Goal: Share content

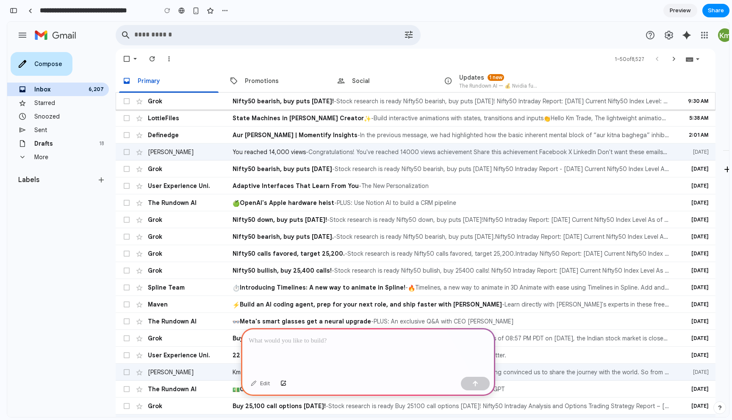
click at [335, 96] on tr "unread, Grok , Nifty50 bearish, buy puts today! , 9:30 AM , Stock research is r…" at bounding box center [416, 101] width 600 height 17
click at [351, 350] on div at bounding box center [368, 350] width 254 height 45
click at [479, 383] on button "button" at bounding box center [475, 384] width 29 height 14
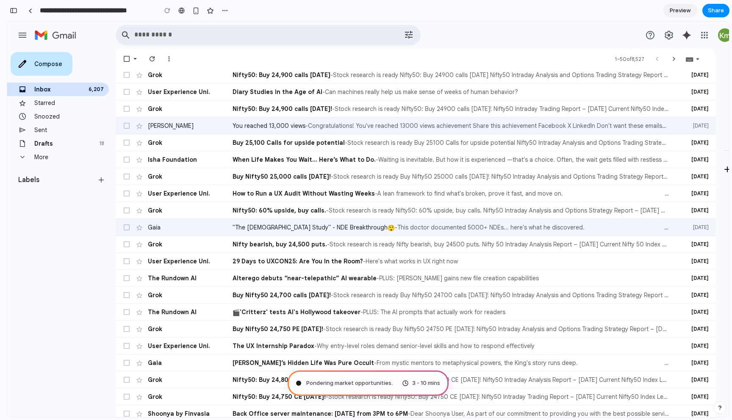
scroll to position [535, 0]
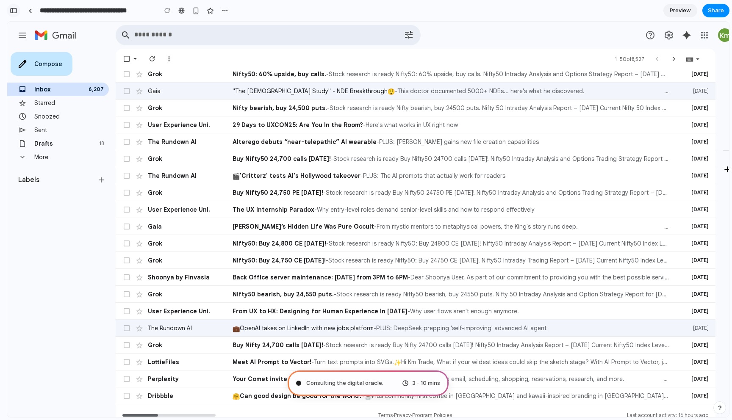
click at [12, 7] on button "button" at bounding box center [14, 11] width 14 height 14
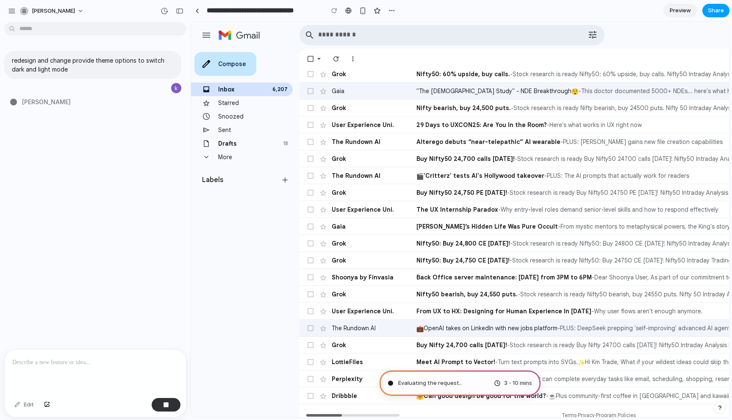
click at [721, 7] on span "Share" at bounding box center [716, 10] width 16 height 8
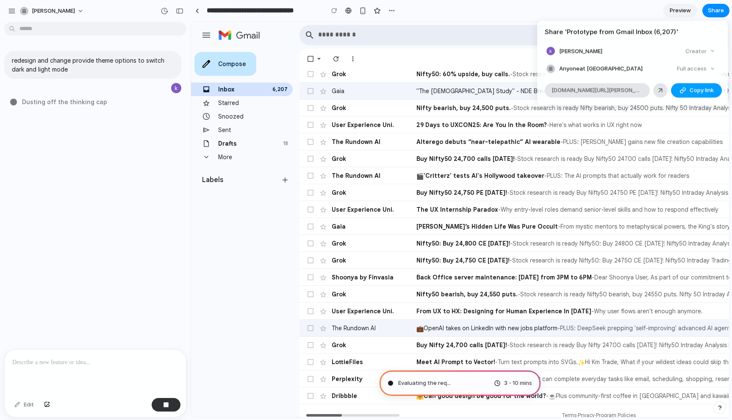
click at [699, 91] on span "Copy link" at bounding box center [702, 90] width 24 height 8
type input "**********"
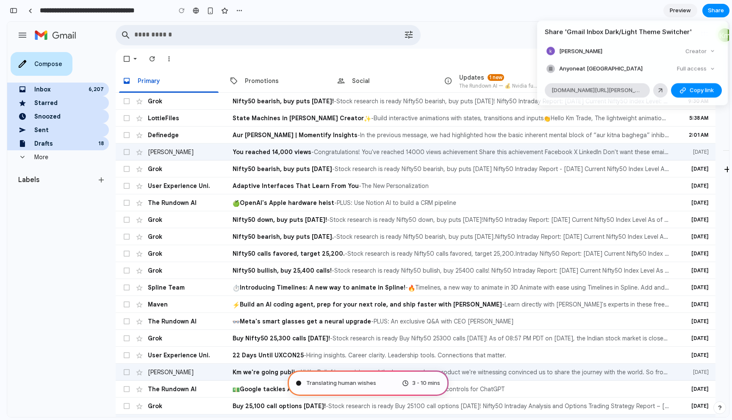
scroll to position [243, 0]
click at [29, 218] on div "Share ' Gmail Inbox Dark/Light Theme Switcher ' karthikeyan Creator Anyone at K…" at bounding box center [366, 210] width 732 height 420
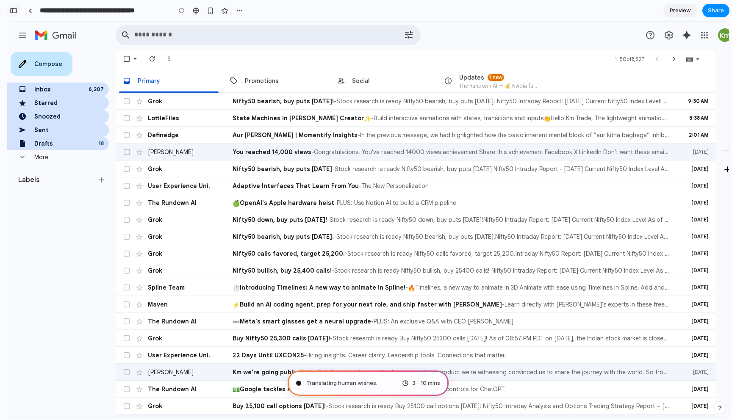
click at [14, 9] on div "button" at bounding box center [14, 11] width 8 height 6
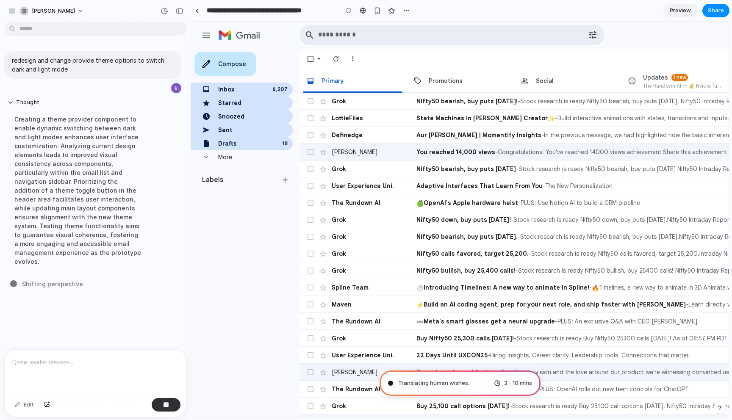
scroll to position [0, 0]
click at [391, 34] on input "text" at bounding box center [441, 34] width 246 height 7
click at [366, 13] on div at bounding box center [363, 10] width 6 height 7
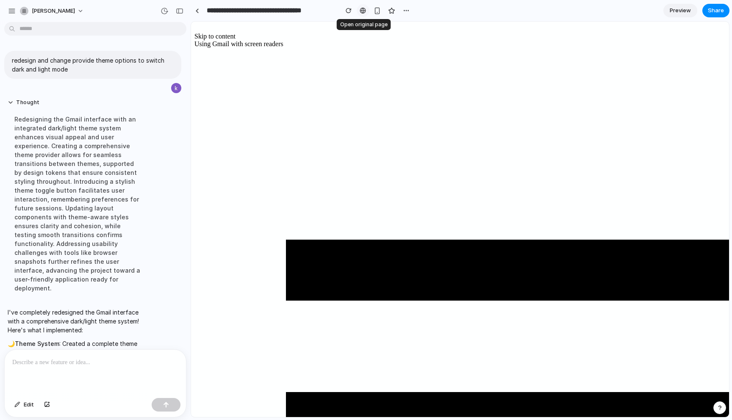
scroll to position [263, 0]
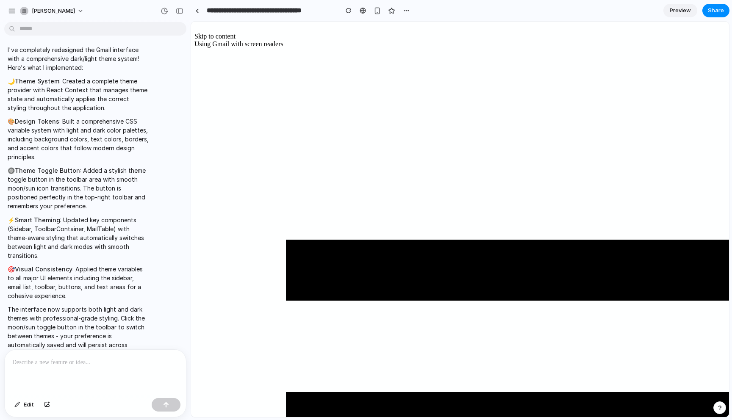
click at [181, 11] on div "button" at bounding box center [180, 11] width 8 height 6
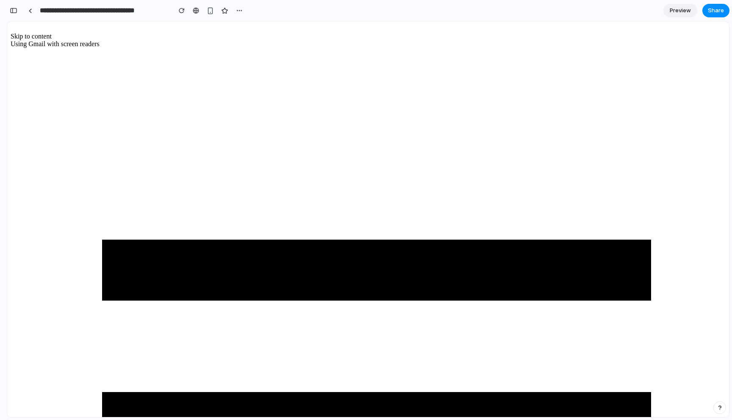
scroll to position [574, 0]
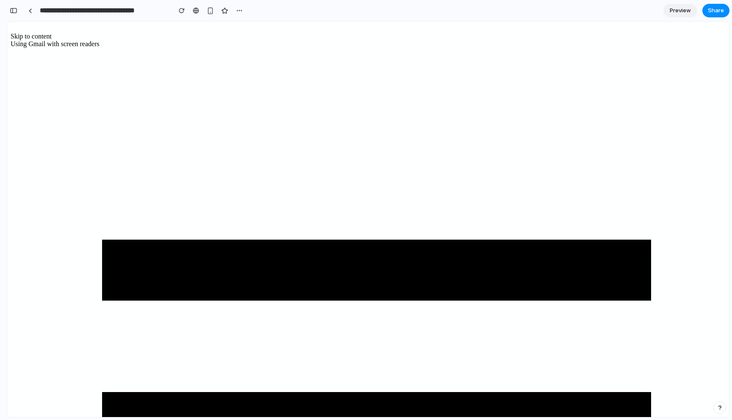
scroll to position [0, 0]
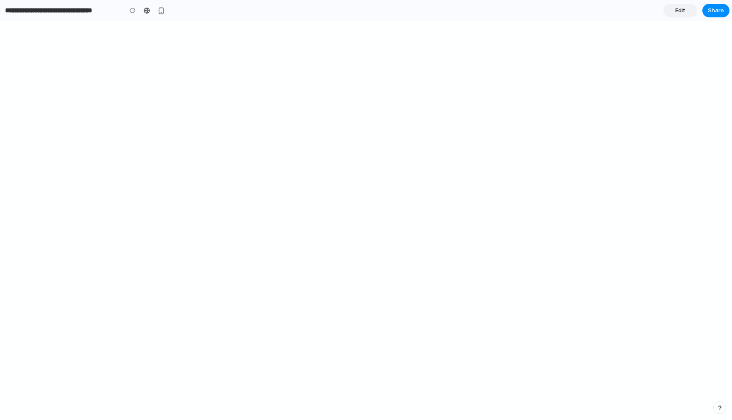
type input "**********"
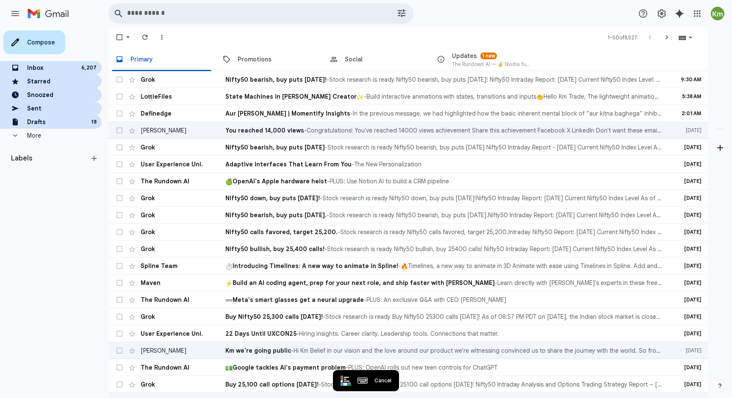
click at [425, 20] on div at bounding box center [368, 13] width 529 height 20
click at [103, 13] on div at bounding box center [53, 13] width 101 height 20
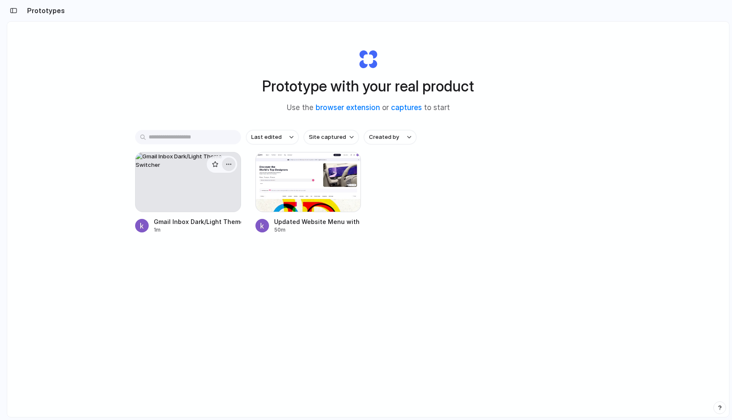
click at [229, 162] on div "button" at bounding box center [228, 164] width 7 height 7
click at [205, 227] on li "Delete" at bounding box center [205, 225] width 60 height 14
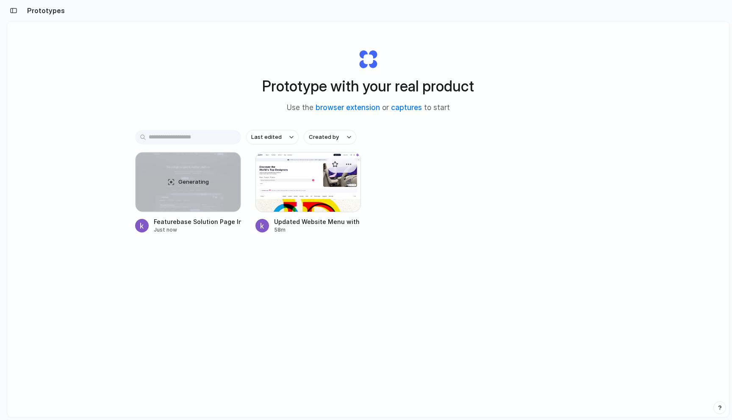
click at [333, 171] on div at bounding box center [342, 164] width 30 height 17
click at [294, 224] on div "Updated Website Menu with Blog Addition" at bounding box center [317, 221] width 87 height 9
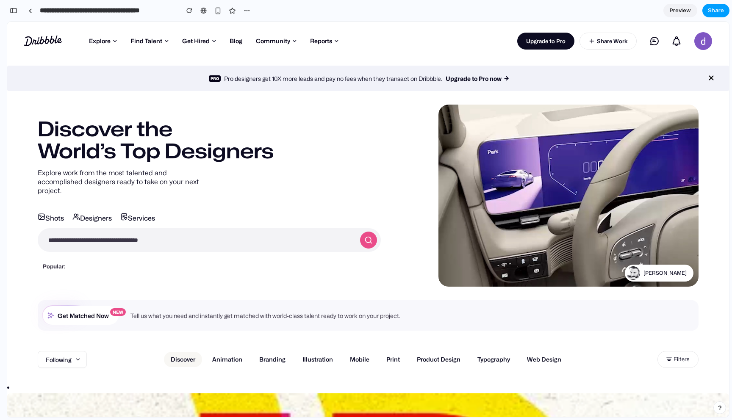
click at [726, 13] on button "Share" at bounding box center [715, 11] width 27 height 14
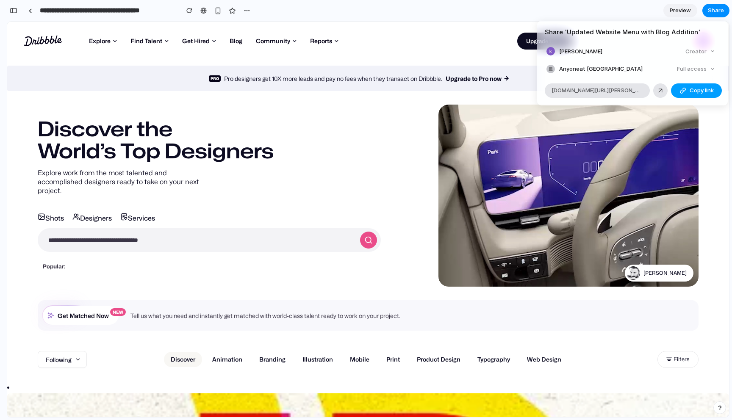
click at [693, 91] on span "Copy link" at bounding box center [702, 90] width 24 height 8
click at [378, 27] on div "Share ' Updated Website Menu with Blog Addition ' karthikeyan Creator Anyone at…" at bounding box center [366, 210] width 732 height 420
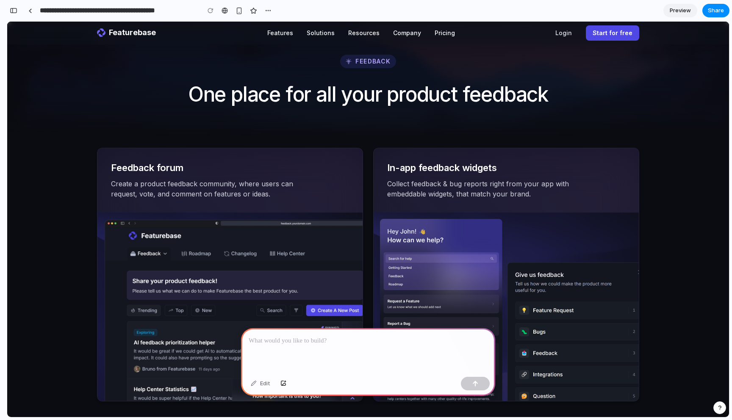
scroll to position [870, 0]
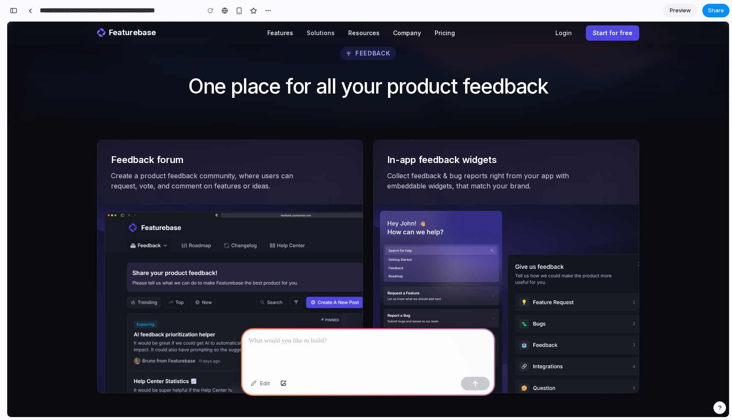
click at [319, 34] on button "Solutions" at bounding box center [321, 33] width 42 height 19
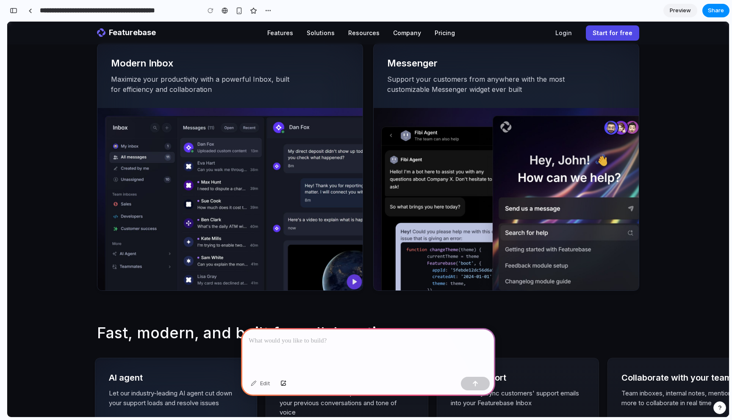
scroll to position [2316, 0]
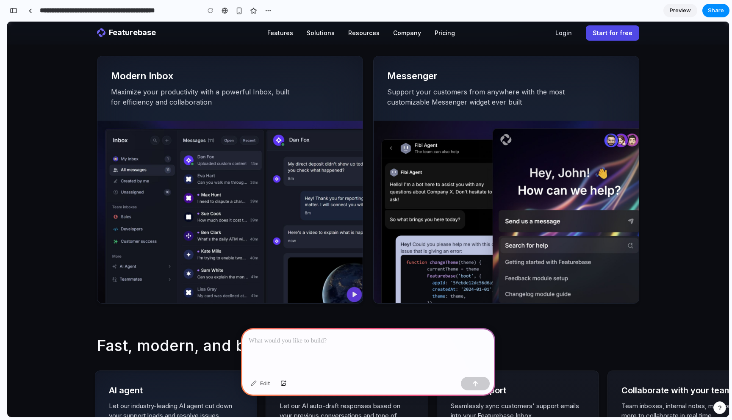
click at [408, 91] on p "Support your customers from anywhere with the most customizable Messenger widge…" at bounding box center [480, 97] width 186 height 20
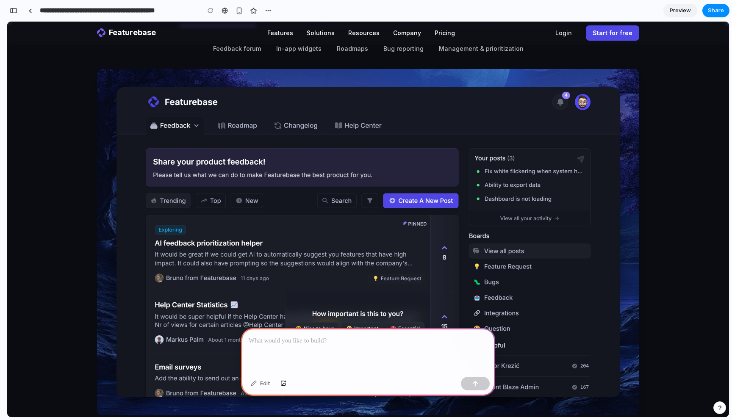
scroll to position [0, 0]
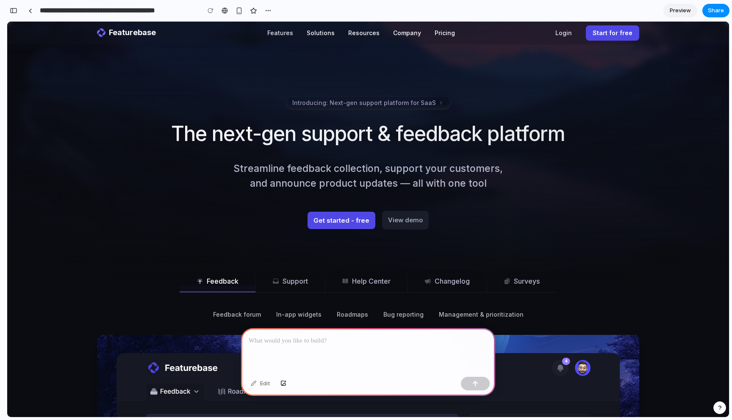
click at [284, 34] on button "Features" at bounding box center [280, 33] width 39 height 19
click at [316, 30] on button "Solutions" at bounding box center [321, 33] width 42 height 19
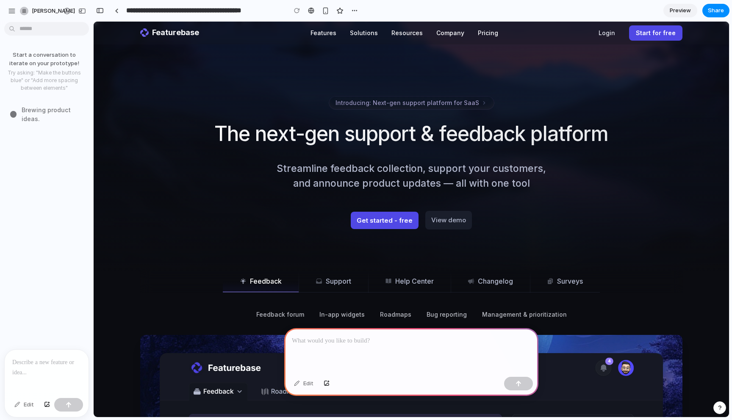
click at [36, 363] on p at bounding box center [46, 363] width 69 height 10
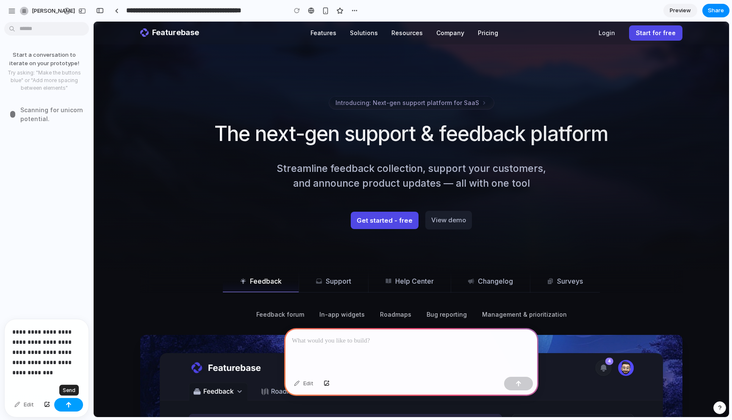
click at [69, 403] on div "button" at bounding box center [69, 405] width 6 height 6
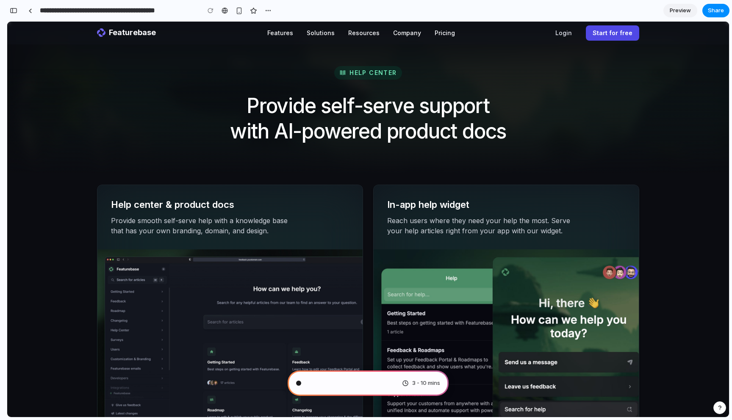
scroll to position [2953, 0]
click at [457, 222] on p "Reach users where they need your help the most. Serve your help articles right …" at bounding box center [480, 225] width 186 height 20
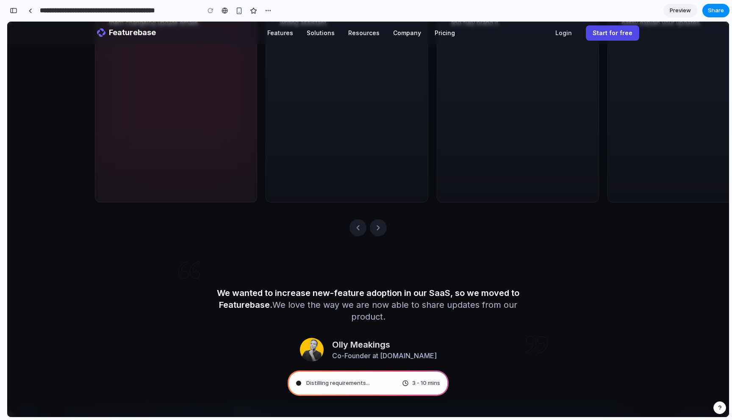
scroll to position [4376, 0]
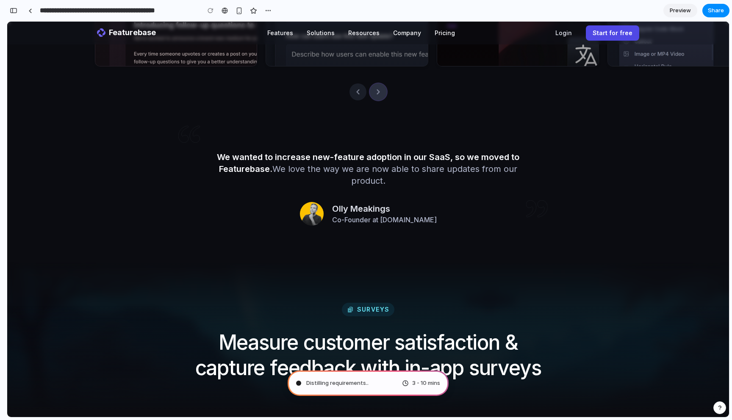
click at [376, 92] on icon "Scroll right" at bounding box center [378, 92] width 10 height 10
click at [359, 94] on icon "Scroll left" at bounding box center [358, 92] width 10 height 10
type input "**********"
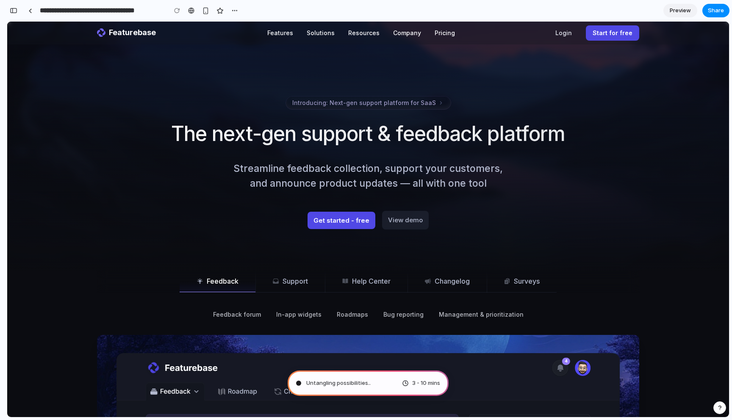
scroll to position [243, 0]
click at [12, 10] on div "button" at bounding box center [14, 11] width 8 height 6
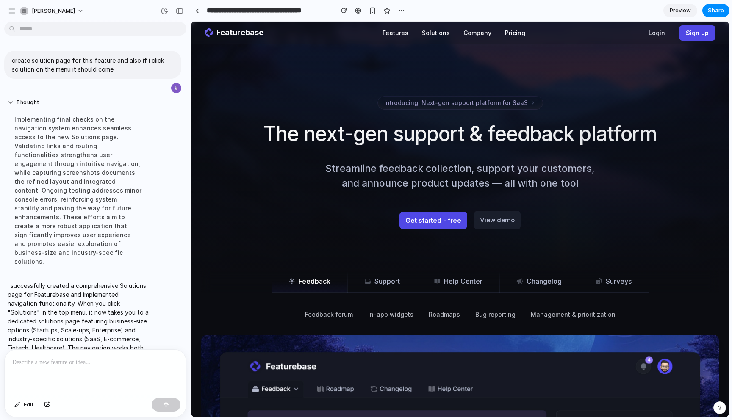
scroll to position [21, 0]
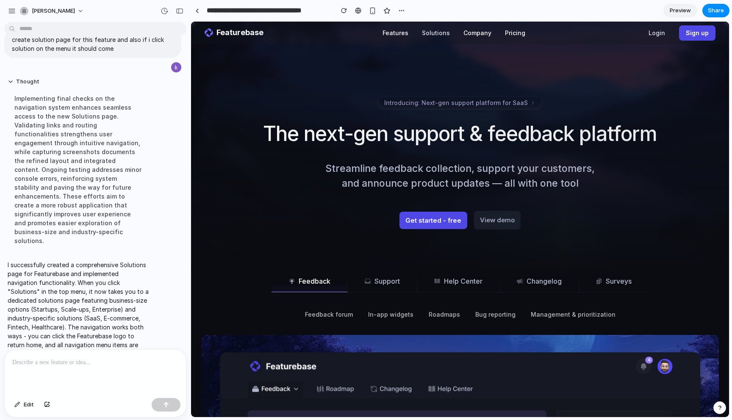
click at [441, 34] on button "Solutions" at bounding box center [436, 33] width 42 height 19
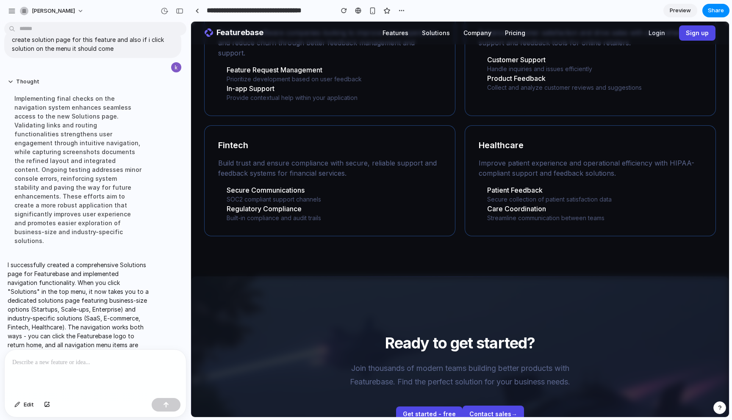
scroll to position [704, 0]
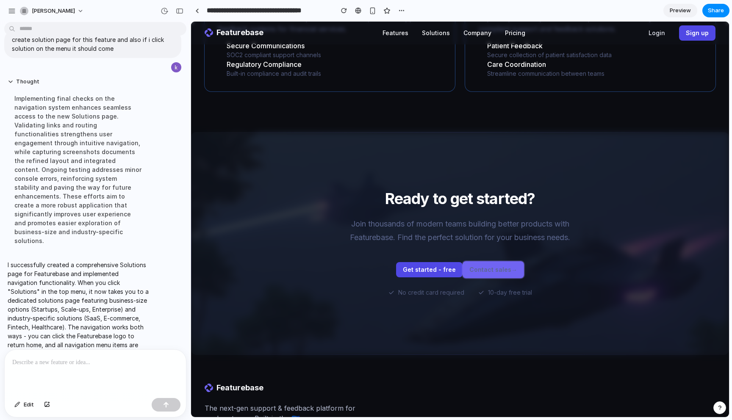
click at [511, 265] on span "→" at bounding box center [514, 270] width 6 height 10
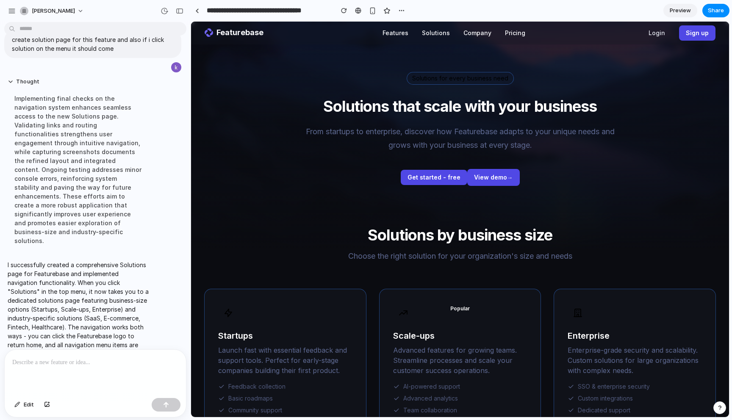
scroll to position [0, 0]
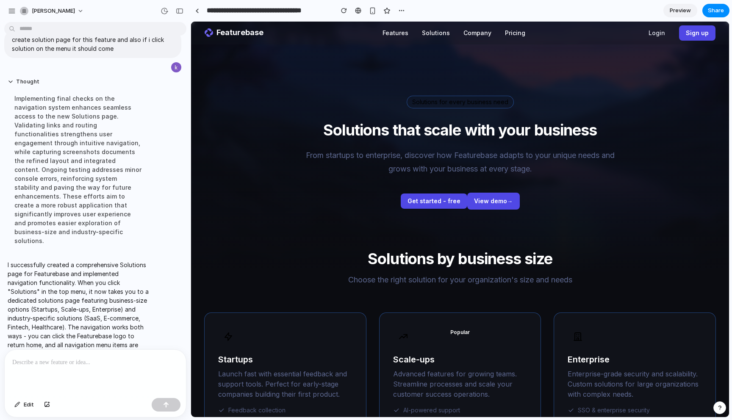
click at [456, 103] on div "Solutions for every business need" at bounding box center [460, 102] width 106 height 12
click at [396, 170] on p "From startups to enterprise, discover how Featurebase adapts to your unique nee…" at bounding box center [459, 162] width 325 height 27
click at [504, 208] on button "View demo →" at bounding box center [493, 201] width 53 height 17
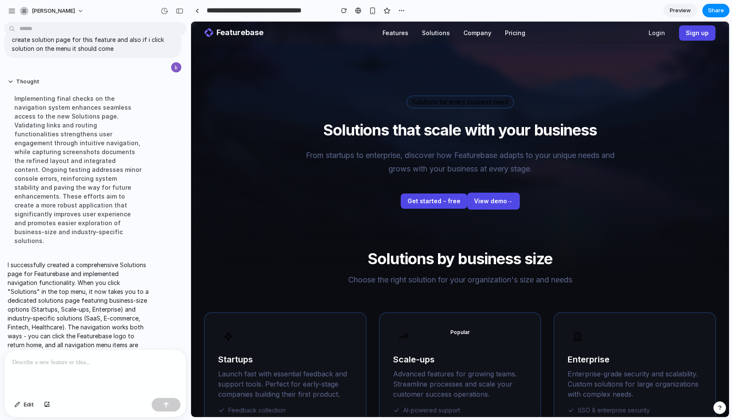
click at [533, 158] on p "From startups to enterprise, discover how Featurebase adapts to your unique nee…" at bounding box center [459, 162] width 325 height 27
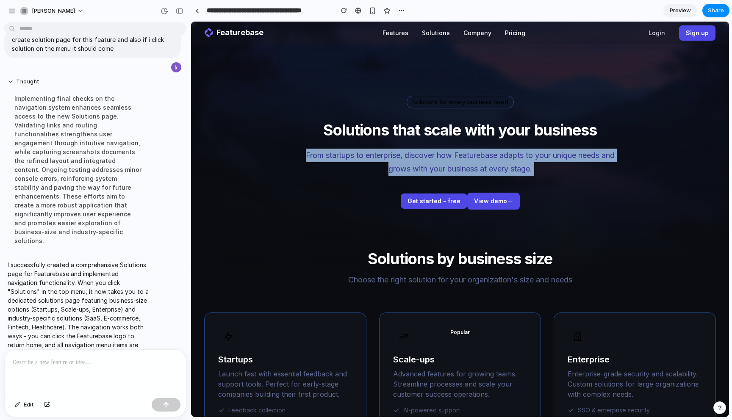
click at [533, 158] on p "From startups to enterprise, discover how Featurebase adapts to your unique nee…" at bounding box center [459, 162] width 325 height 27
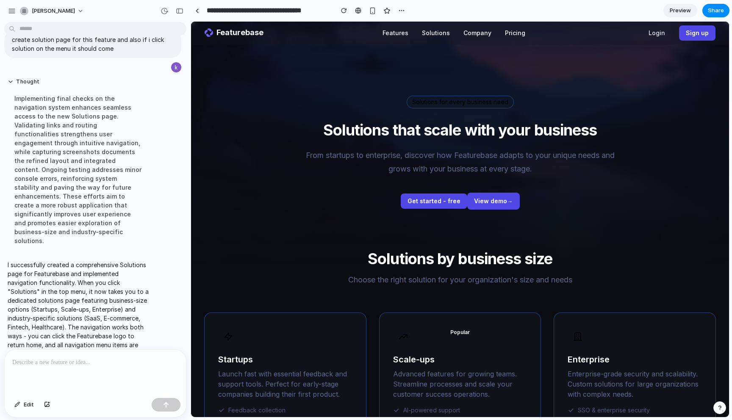
click at [536, 122] on h1 "Solutions that scale with your business" at bounding box center [460, 130] width 511 height 17
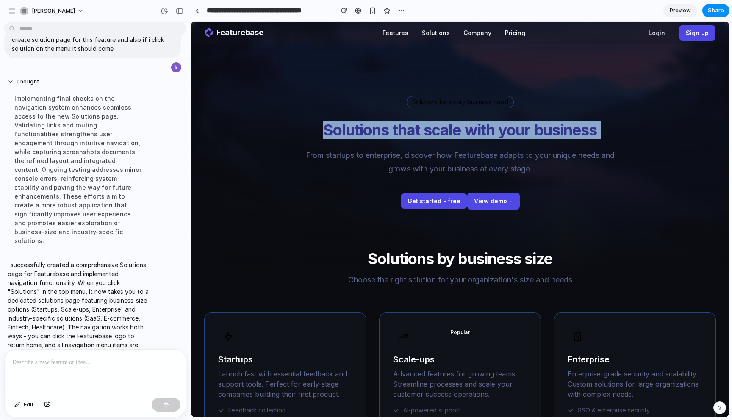
click at [536, 122] on h1 "Solutions that scale with your business" at bounding box center [460, 130] width 511 height 17
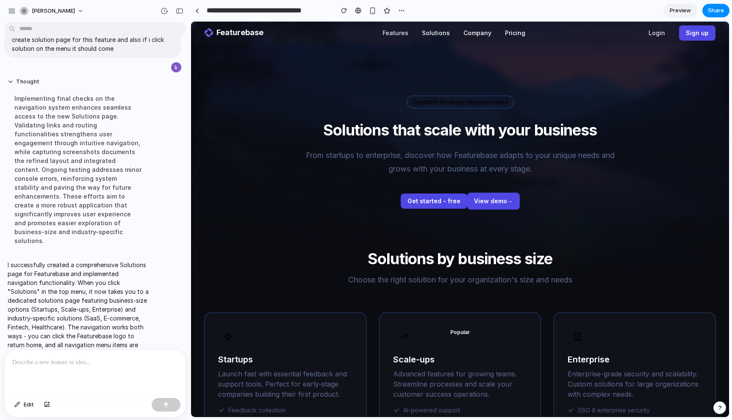
click at [385, 31] on button "Features" at bounding box center [395, 33] width 39 height 19
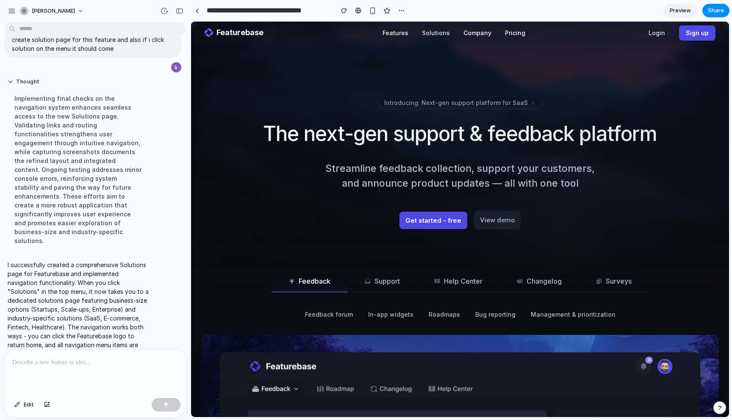
click at [437, 36] on button "Solutions" at bounding box center [436, 33] width 42 height 19
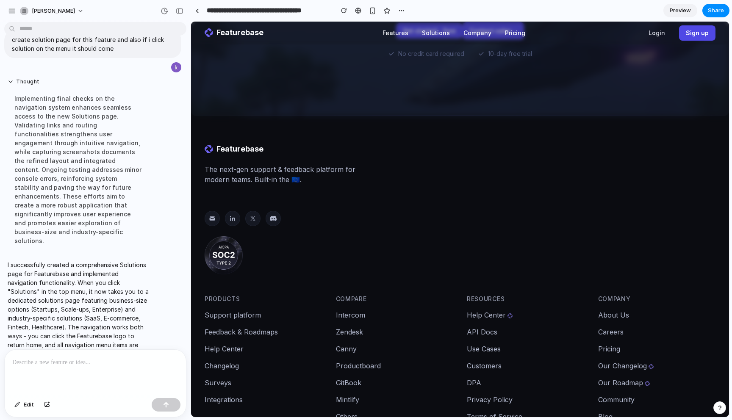
scroll to position [982, 0]
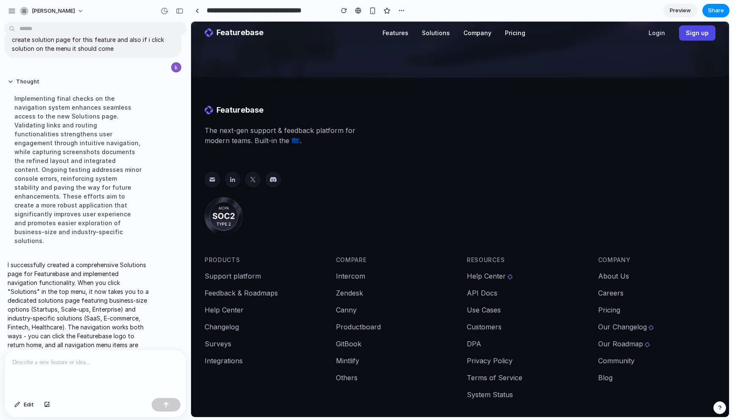
click at [83, 377] on div at bounding box center [95, 372] width 181 height 45
click at [73, 365] on p "**********" at bounding box center [95, 363] width 166 height 10
click at [175, 405] on button "button" at bounding box center [166, 405] width 29 height 14
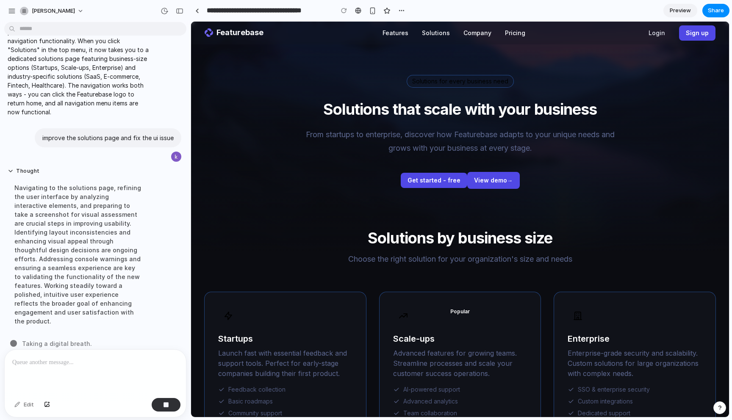
scroll to position [0, 0]
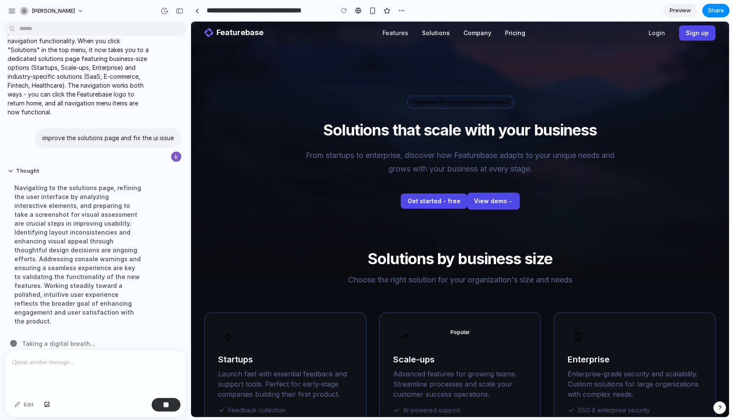
click at [396, 34] on button "Features" at bounding box center [395, 33] width 39 height 19
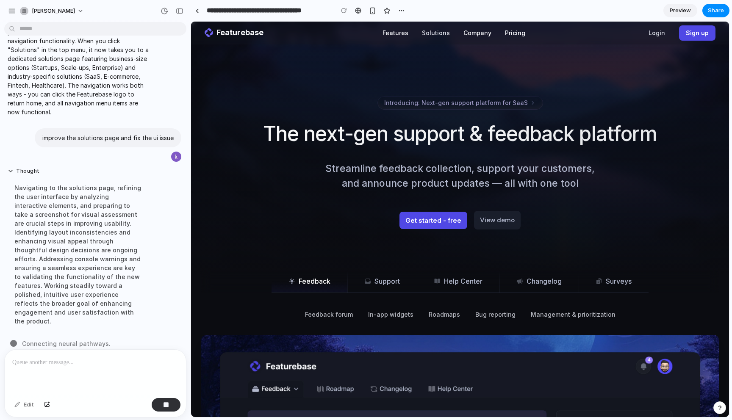
click at [438, 33] on button "Solutions" at bounding box center [436, 33] width 42 height 19
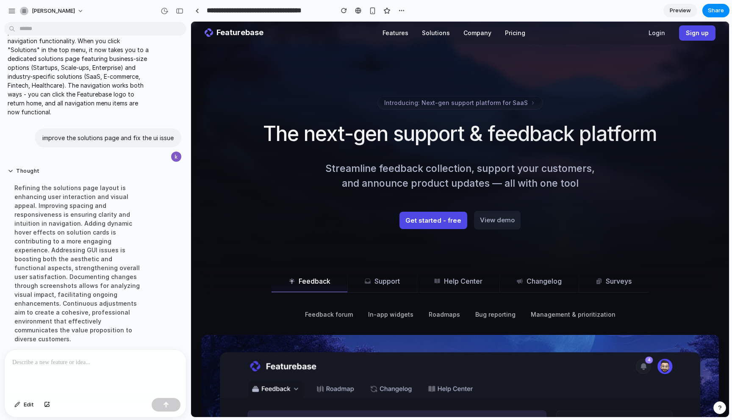
scroll to position [205, 0]
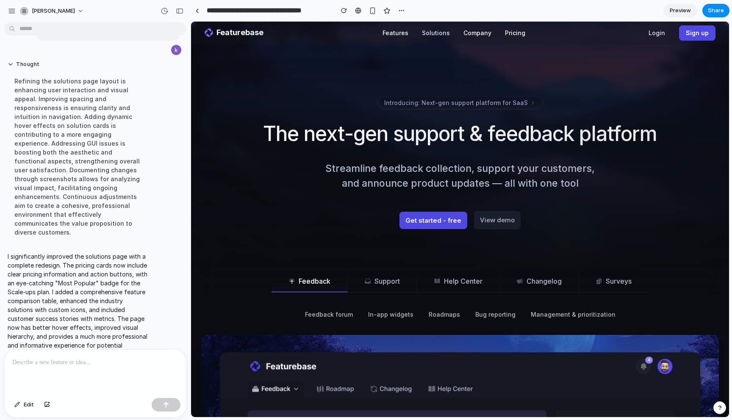
click at [449, 34] on button "Solutions" at bounding box center [436, 33] width 42 height 19
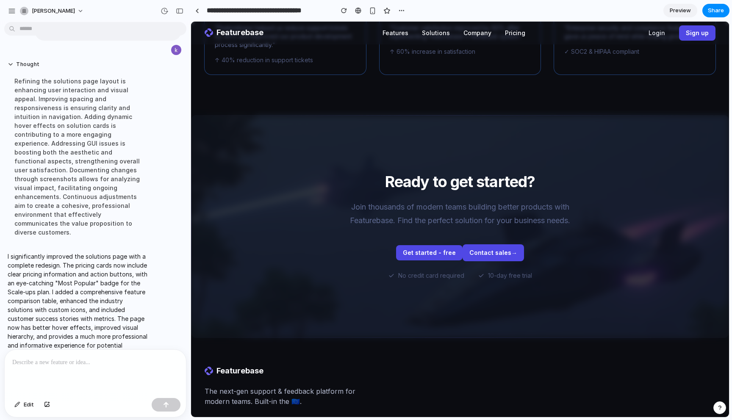
scroll to position [1265, 0]
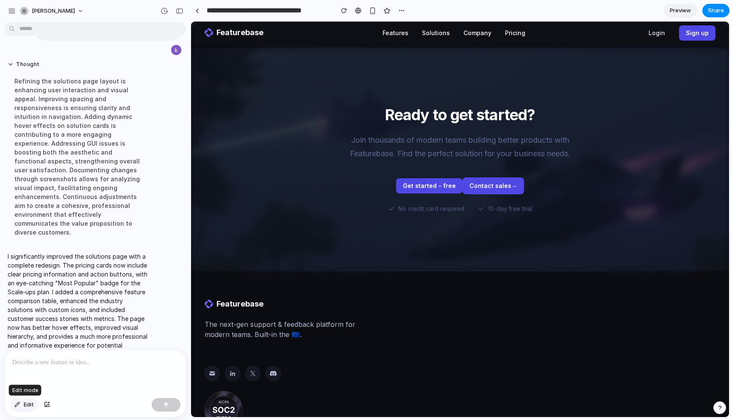
click at [27, 406] on span "Edit" at bounding box center [29, 405] width 10 height 8
click at [422, 180] on div at bounding box center [460, 219] width 538 height 395
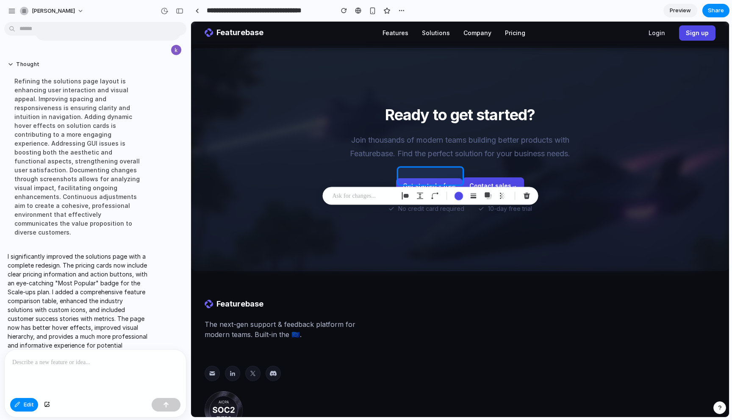
click at [119, 365] on p at bounding box center [95, 363] width 166 height 10
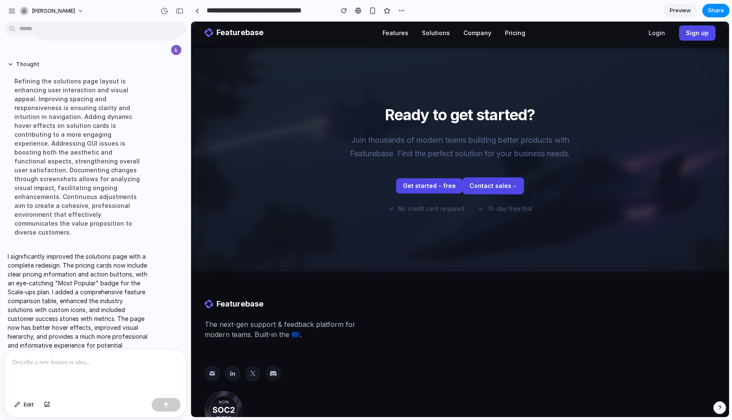
click at [119, 364] on p at bounding box center [95, 363] width 166 height 10
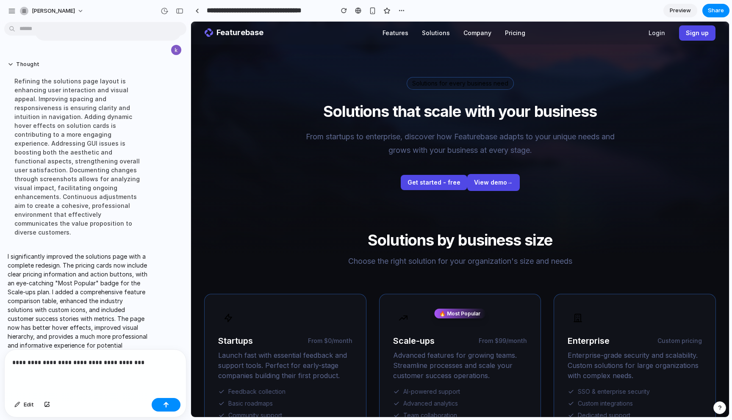
scroll to position [0, 0]
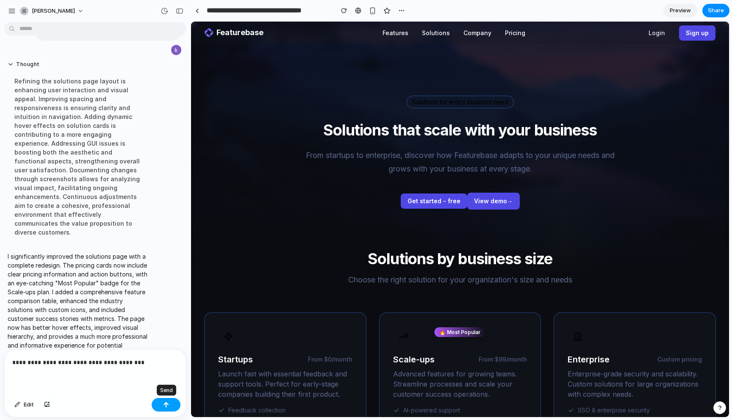
click at [163, 405] on button "button" at bounding box center [166, 405] width 29 height 14
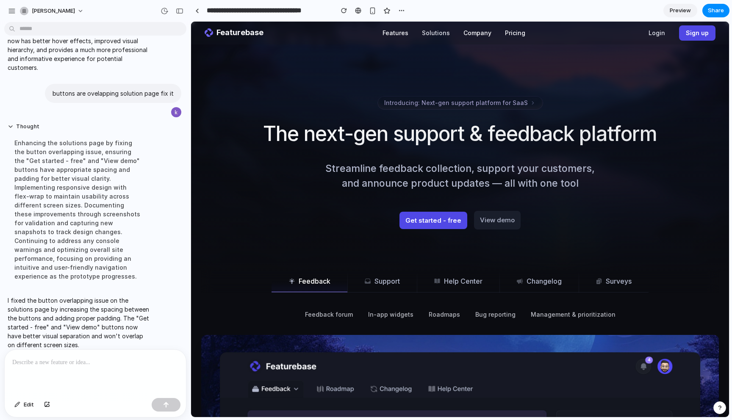
click at [441, 32] on button "Solutions" at bounding box center [436, 33] width 42 height 19
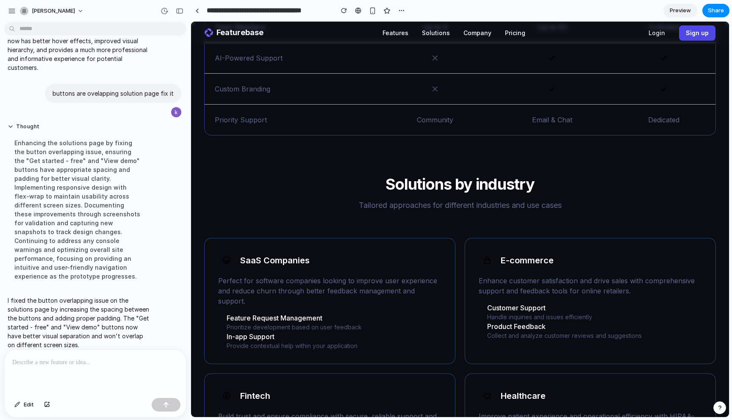
scroll to position [729, 0]
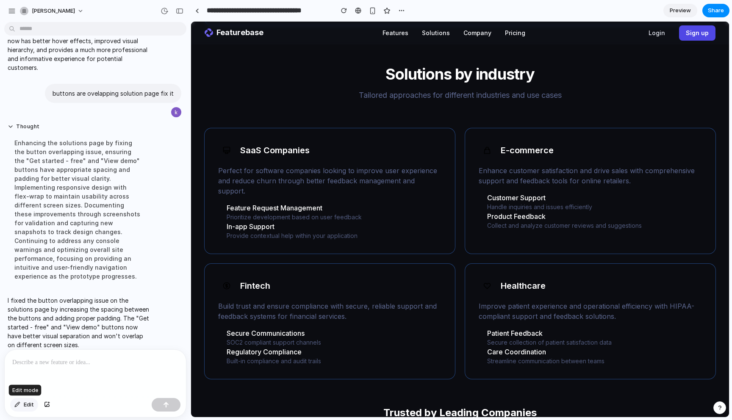
click at [28, 406] on span "Edit" at bounding box center [29, 405] width 10 height 8
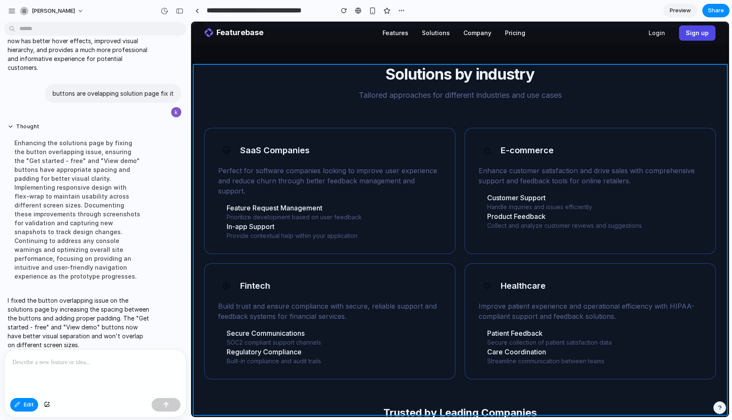
click at [335, 373] on div at bounding box center [460, 219] width 538 height 395
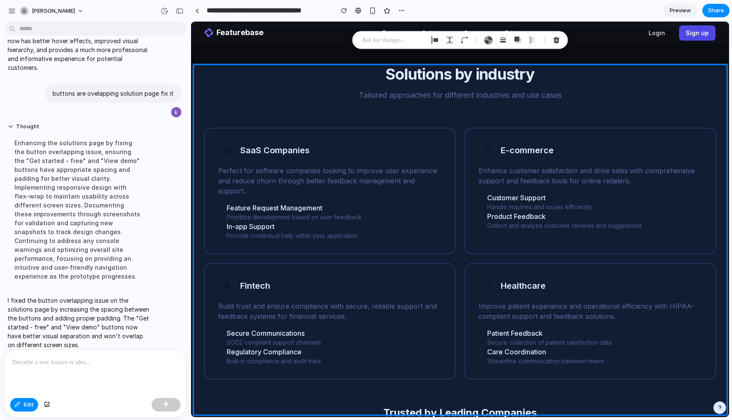
click at [27, 370] on div at bounding box center [95, 372] width 181 height 45
click at [161, 405] on button "button" at bounding box center [166, 405] width 29 height 14
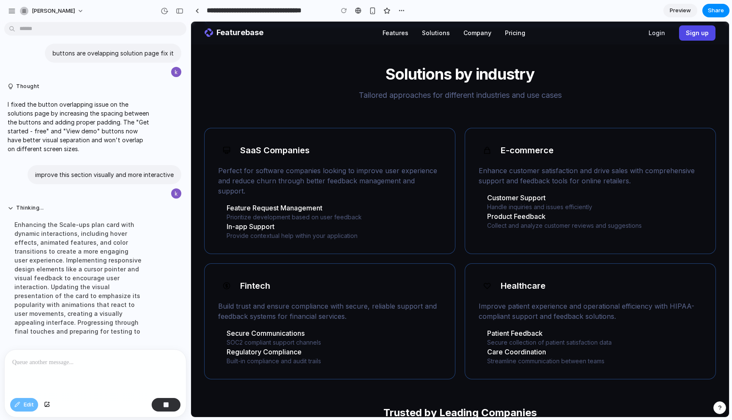
scroll to position [395, 0]
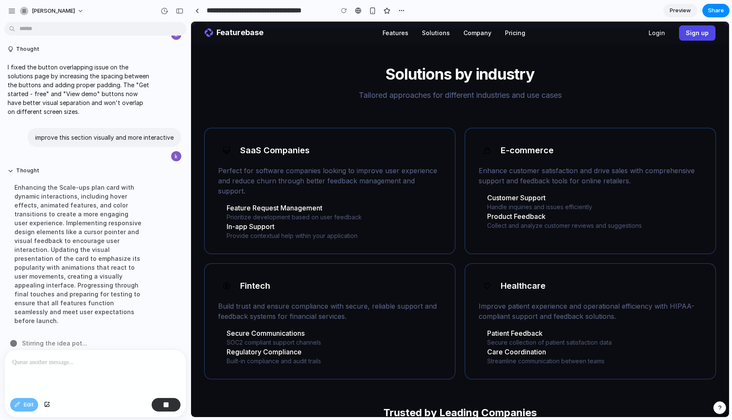
click at [479, 172] on p "Enhance customer satisfaction and drive sales with comprehensive support and fe…" at bounding box center [590, 176] width 223 height 20
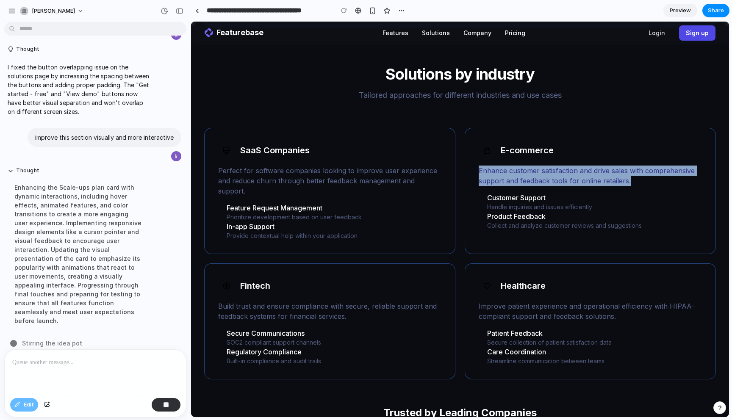
click at [479, 172] on p "Enhance customer satisfaction and drive sales with comprehensive support and fe…" at bounding box center [590, 176] width 223 height 20
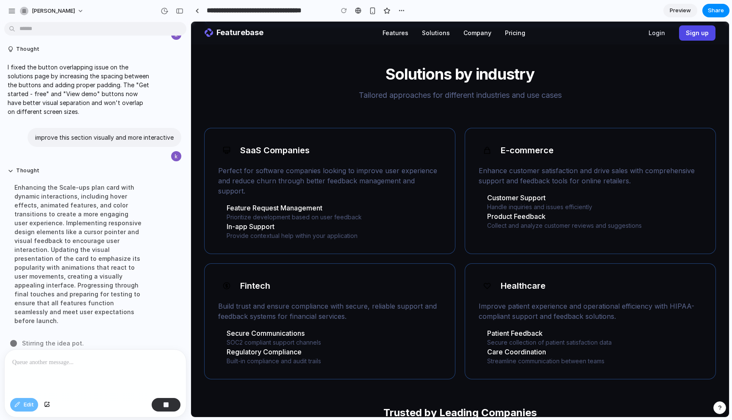
click at [500, 86] on div "Solutions by industry Tailored approaches for different industries and use cases" at bounding box center [460, 84] width 511 height 36
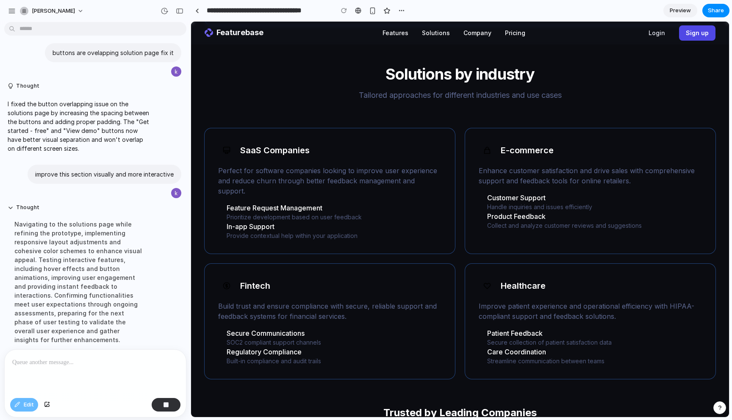
scroll to position [377, 0]
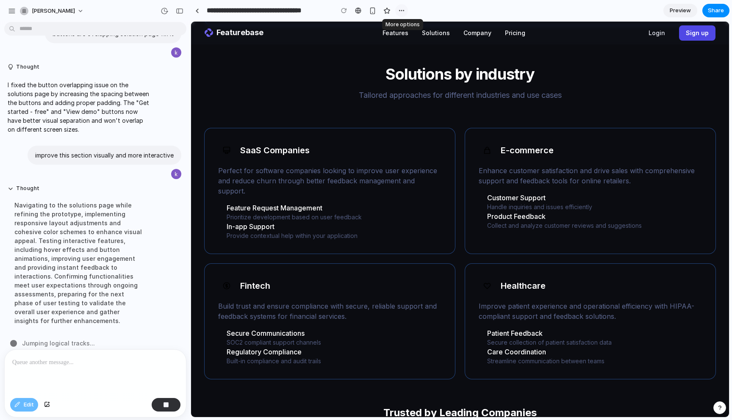
click at [402, 11] on div "button" at bounding box center [401, 10] width 7 height 7
click at [470, 12] on div "Duplicate Delete" at bounding box center [366, 210] width 732 height 420
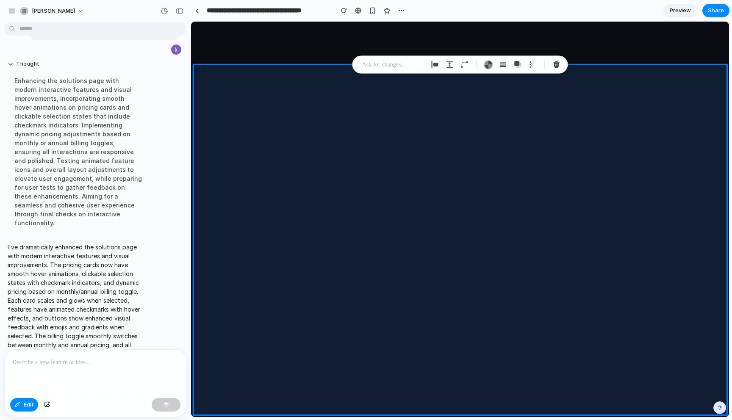
scroll to position [0, 0]
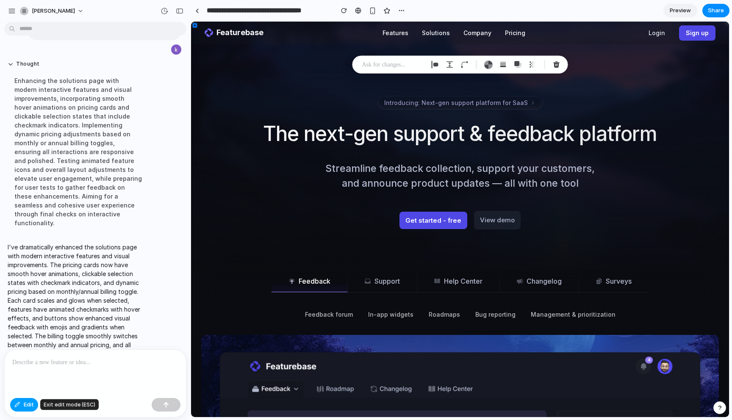
click at [25, 402] on span "Edit" at bounding box center [29, 405] width 10 height 8
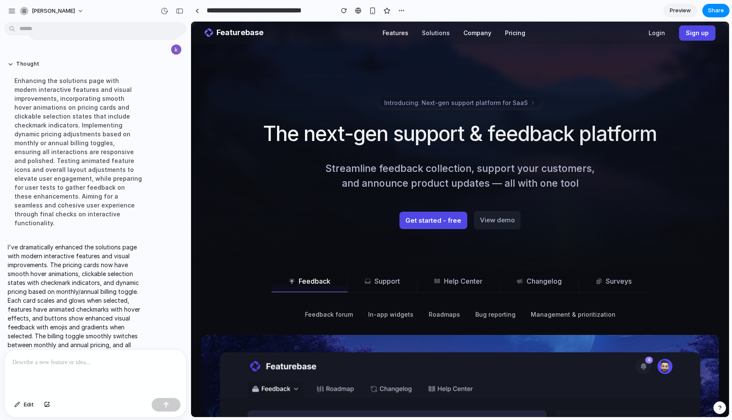
click at [430, 32] on button "Solutions" at bounding box center [436, 33] width 42 height 19
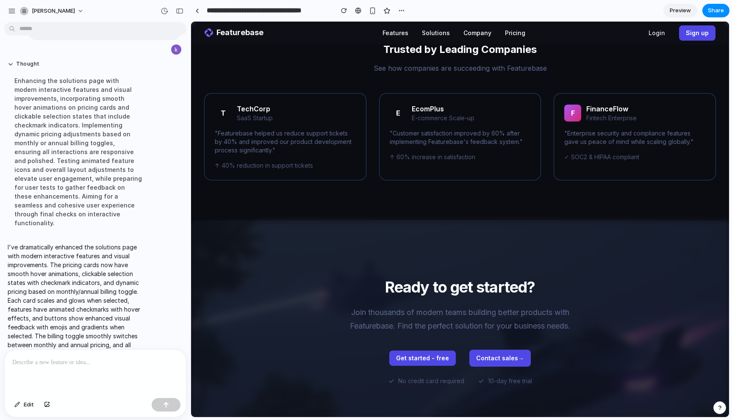
scroll to position [845, 0]
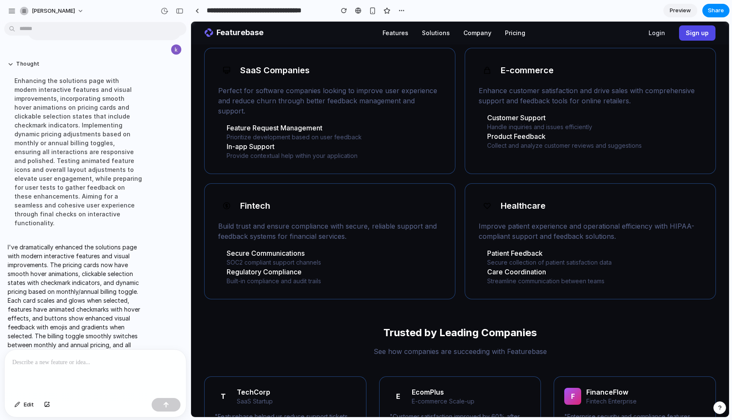
click at [336, 152] on p "Provide contextual help within your application" at bounding box center [292, 156] width 131 height 8
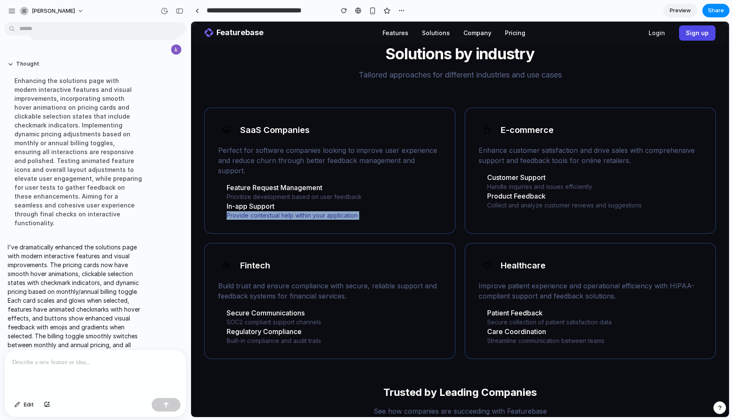
scroll to position [770, 0]
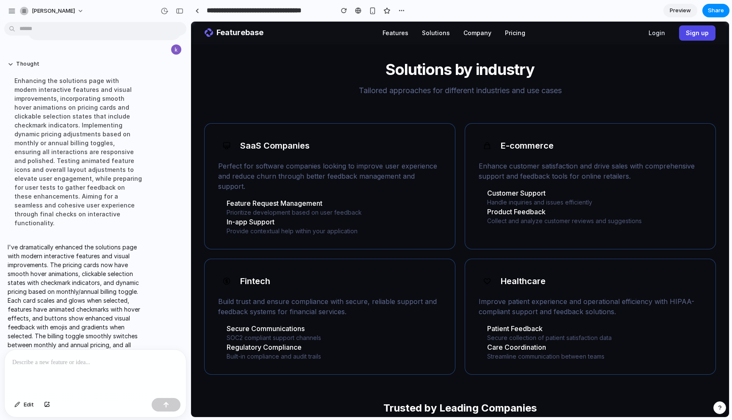
click at [331, 113] on div "Solutions by industry Tailored approaches for different industries and use case…" at bounding box center [460, 300] width 538 height 478
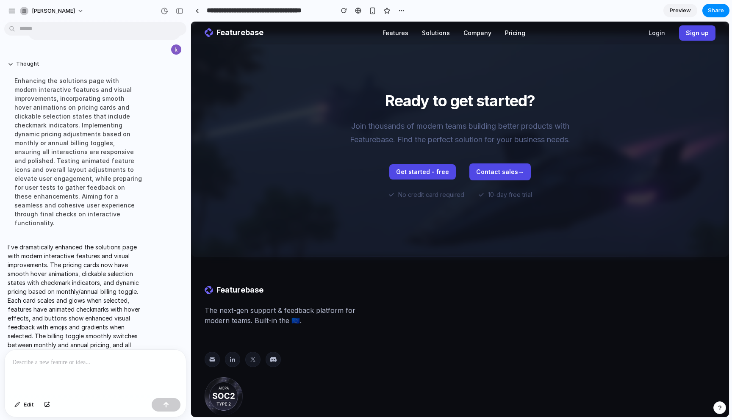
scroll to position [1316, 0]
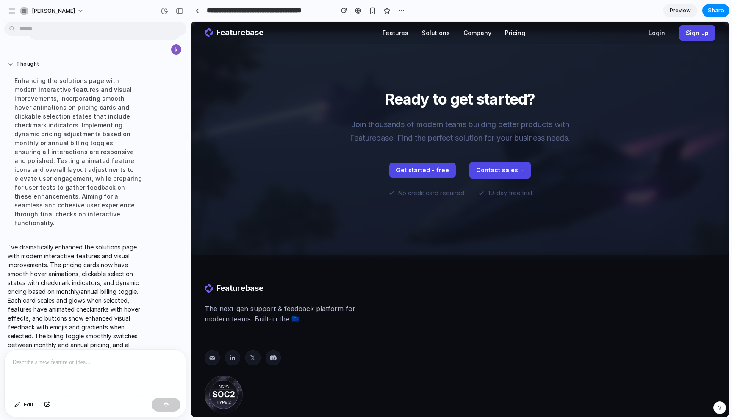
click at [74, 369] on div at bounding box center [95, 372] width 181 height 45
click at [58, 363] on p "**********" at bounding box center [95, 363] width 166 height 10
click at [157, 363] on p "**********" at bounding box center [95, 363] width 166 height 10
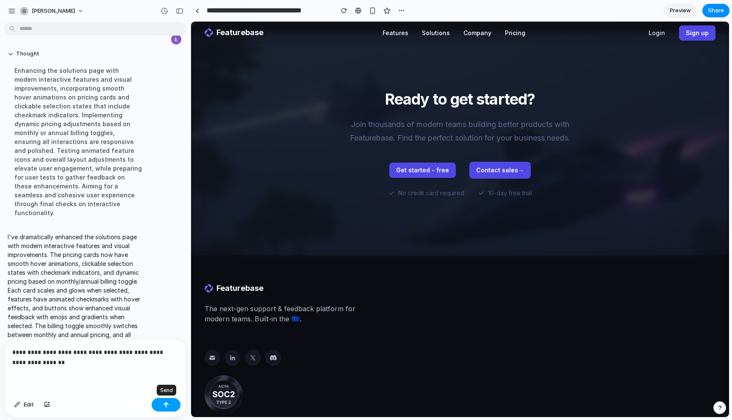
click at [174, 402] on button "button" at bounding box center [166, 405] width 29 height 14
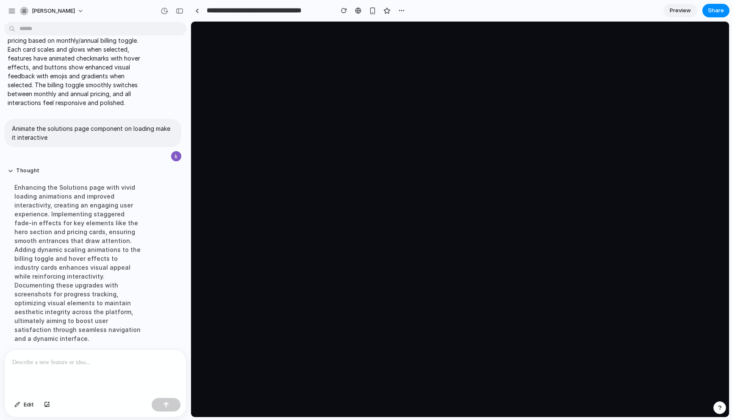
scroll to position [748, 0]
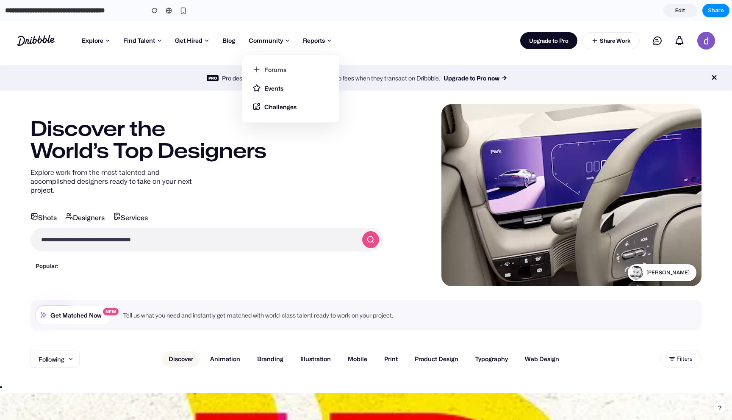
click at [273, 66] on link "Forums" at bounding box center [290, 72] width 76 height 14
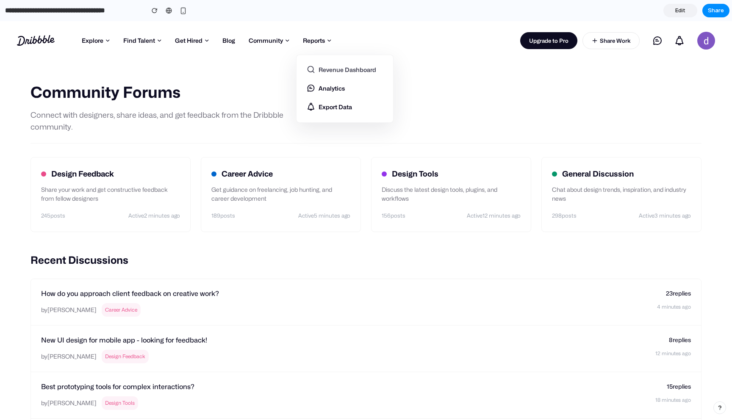
click at [316, 67] on link "Revenue Dashboard" at bounding box center [345, 72] width 76 height 14
select select "**"
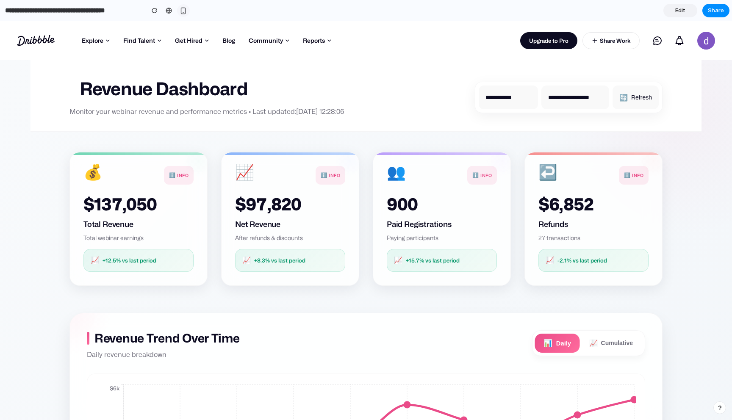
click at [184, 11] on div "button" at bounding box center [183, 10] width 7 height 7
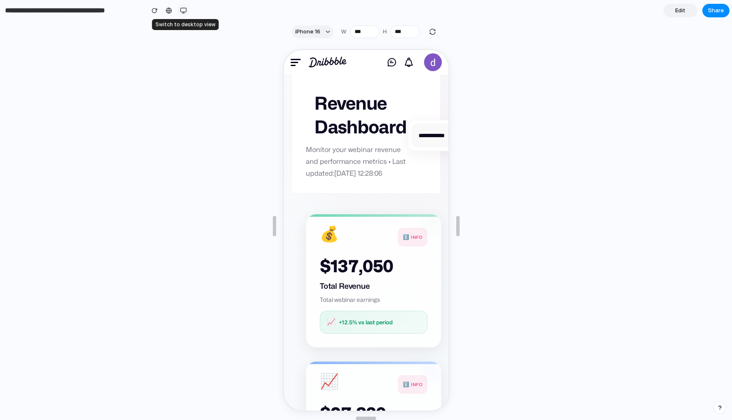
click at [184, 11] on div "button" at bounding box center [183, 10] width 7 height 7
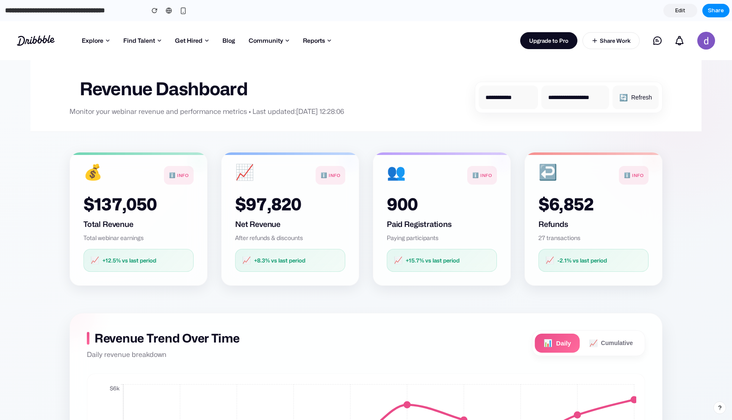
click at [676, 15] on link "Edit" at bounding box center [680, 11] width 34 height 14
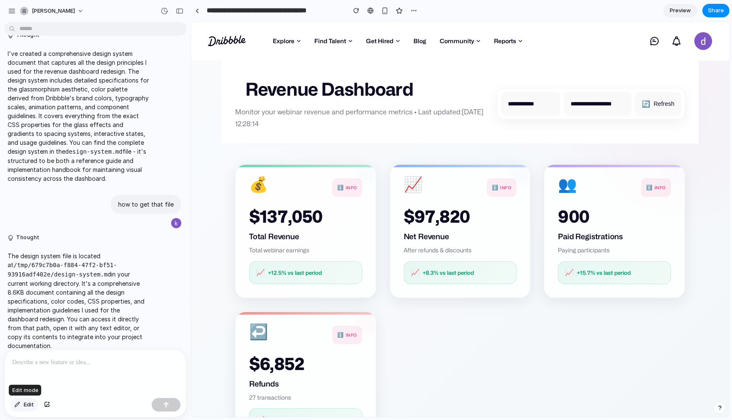
click at [25, 402] on span "Edit" at bounding box center [29, 405] width 10 height 8
click at [488, 46] on div at bounding box center [460, 219] width 538 height 395
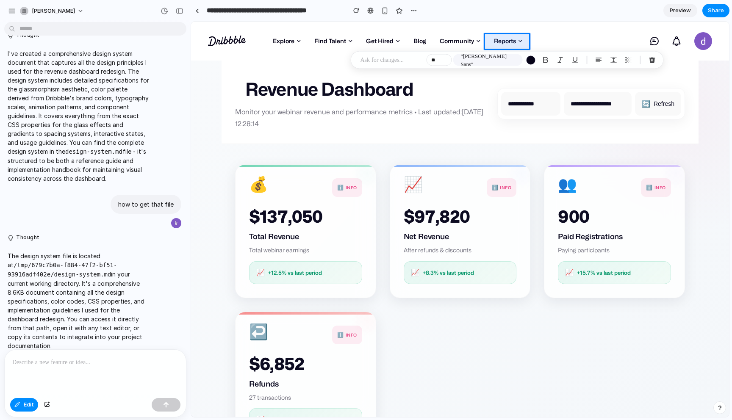
click at [86, 374] on div at bounding box center [95, 372] width 181 height 45
click at [166, 407] on button "button" at bounding box center [166, 405] width 29 height 14
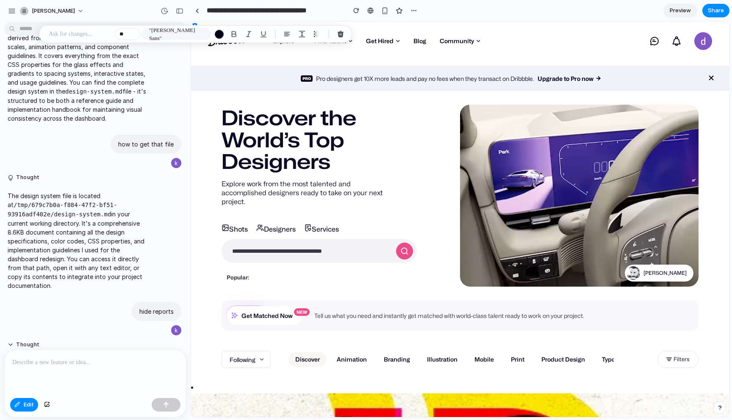
scroll to position [2090, 0]
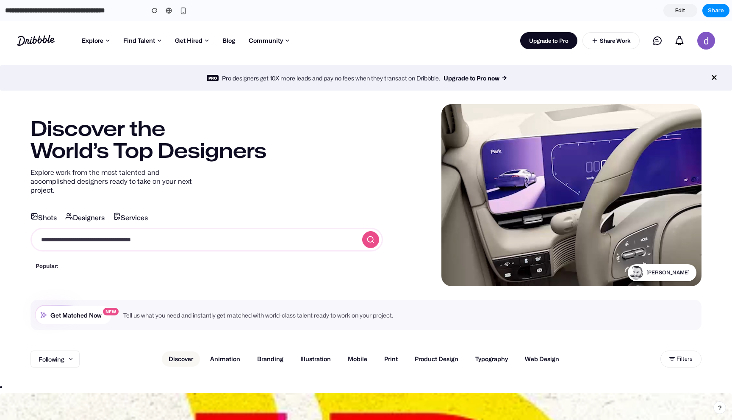
click at [294, 236] on input "search" at bounding box center [194, 239] width 326 height 23
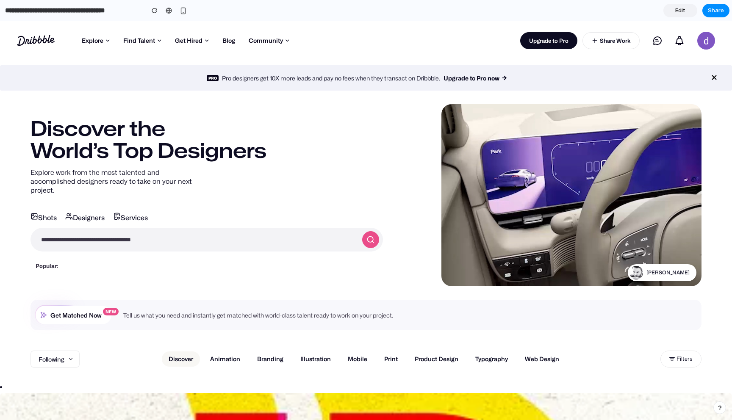
click at [307, 196] on div "Discover the World’s Top Designers Explore work from the most talented and acco…" at bounding box center [206, 195] width 352 height 155
click at [705, 42] on img at bounding box center [706, 41] width 18 height 18
click at [281, 69] on link "Forums" at bounding box center [290, 72] width 76 height 14
click at [272, 66] on link "Forums" at bounding box center [290, 72] width 76 height 14
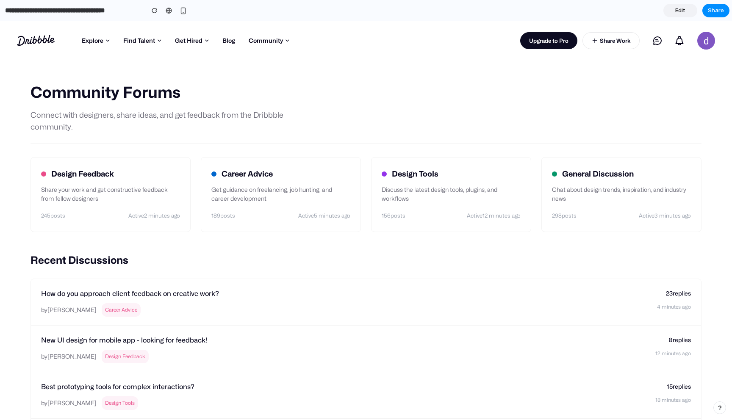
click at [274, 133] on div "Community Forums Connect with designers, share ideas, and get feedback from the…" at bounding box center [365, 101] width 671 height 83
